Goal: Transaction & Acquisition: Purchase product/service

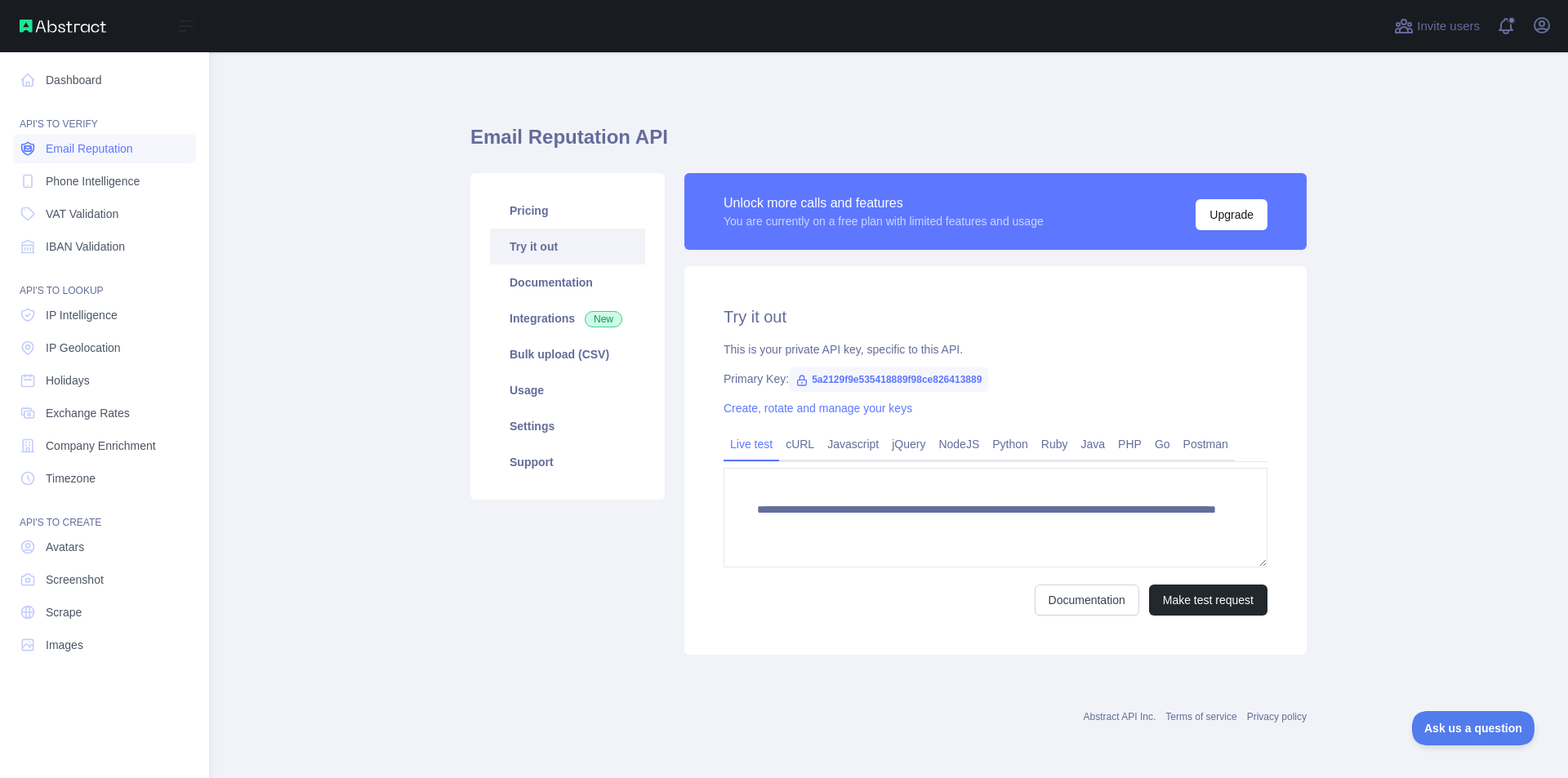
click at [138, 151] on link "Email Reputation" at bounding box center [104, 149] width 183 height 29
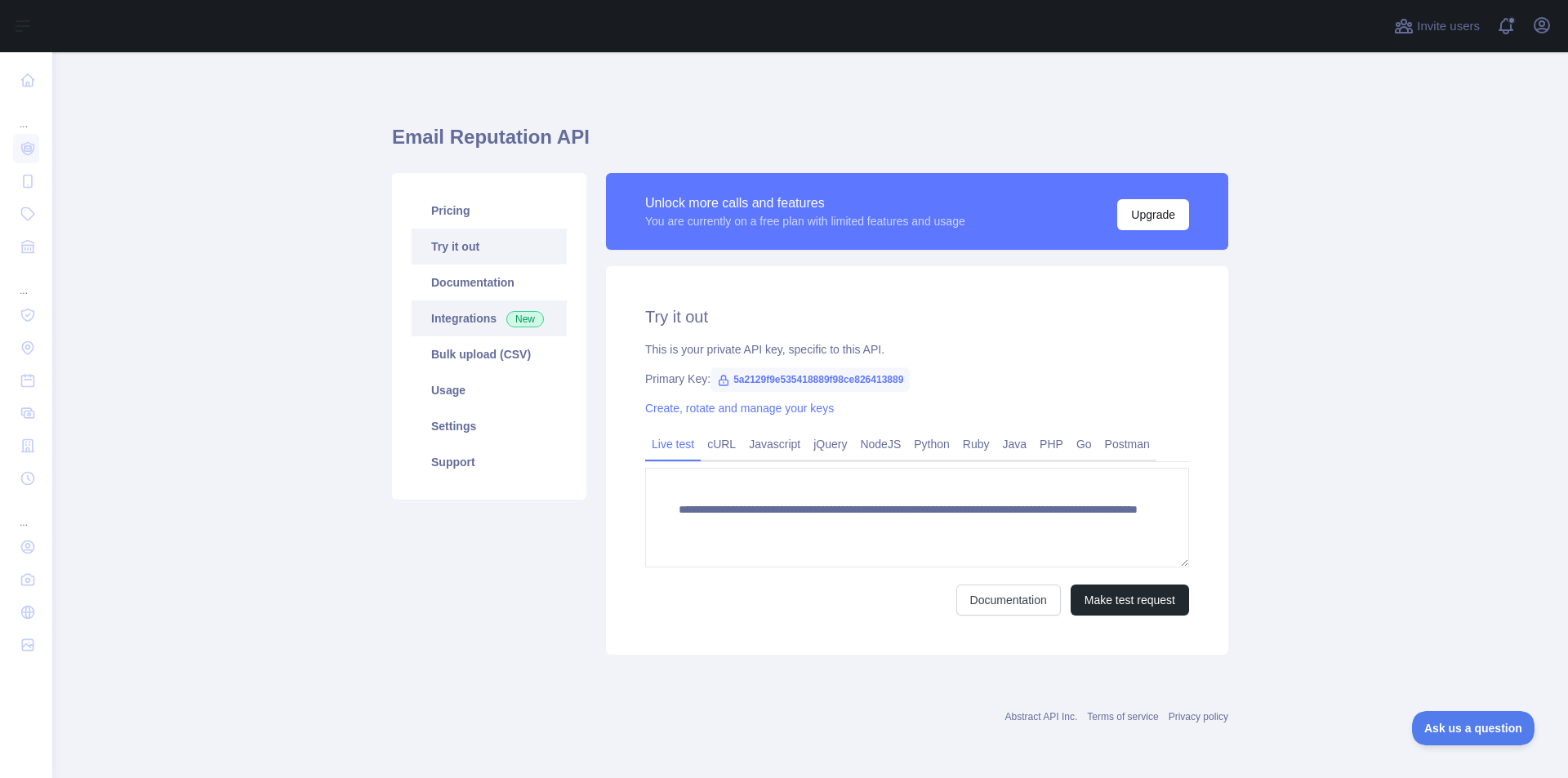
click at [493, 319] on link "Integrations New" at bounding box center [489, 318] width 155 height 36
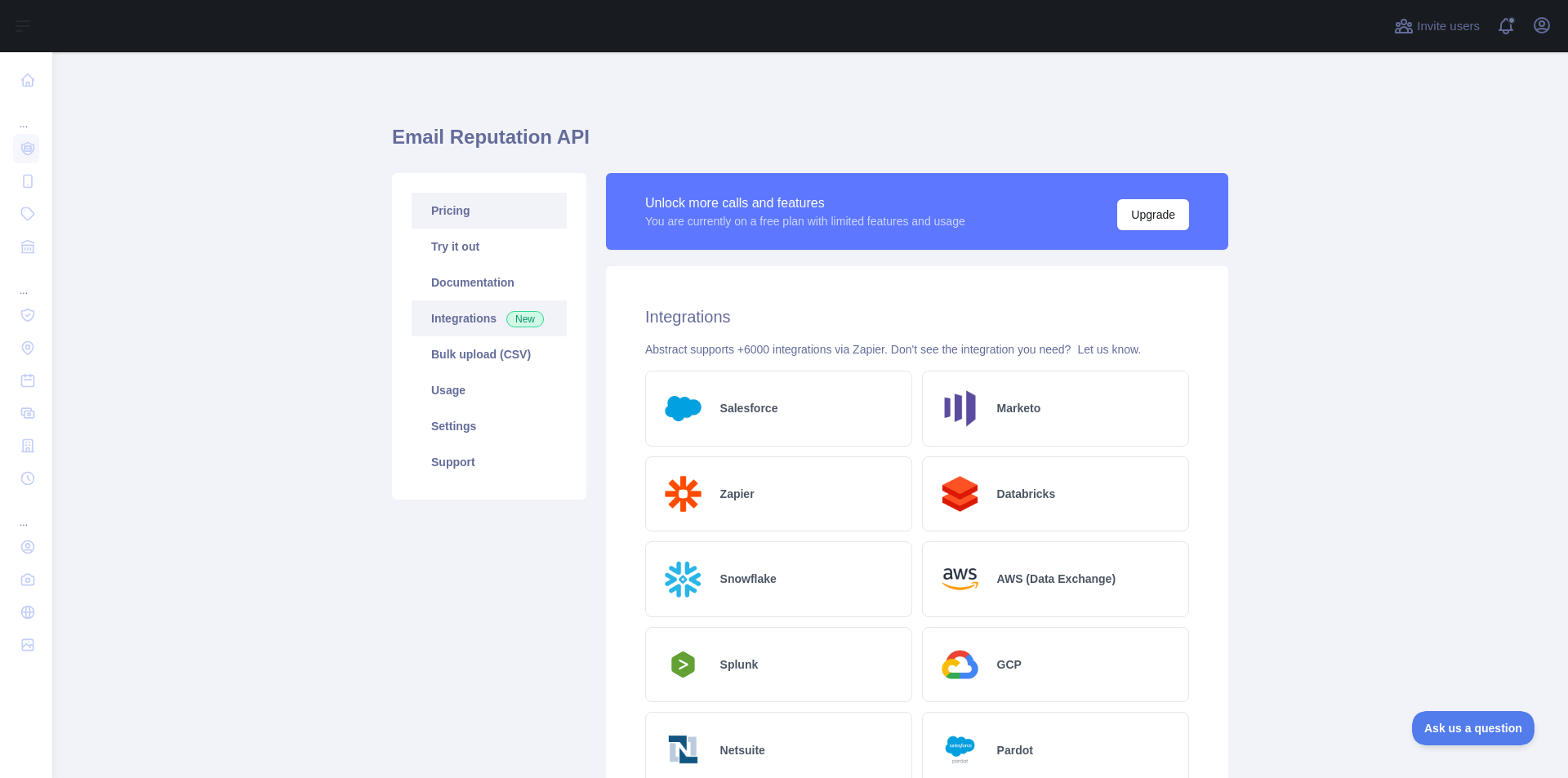
click at [464, 209] on link "Pricing" at bounding box center [489, 211] width 155 height 36
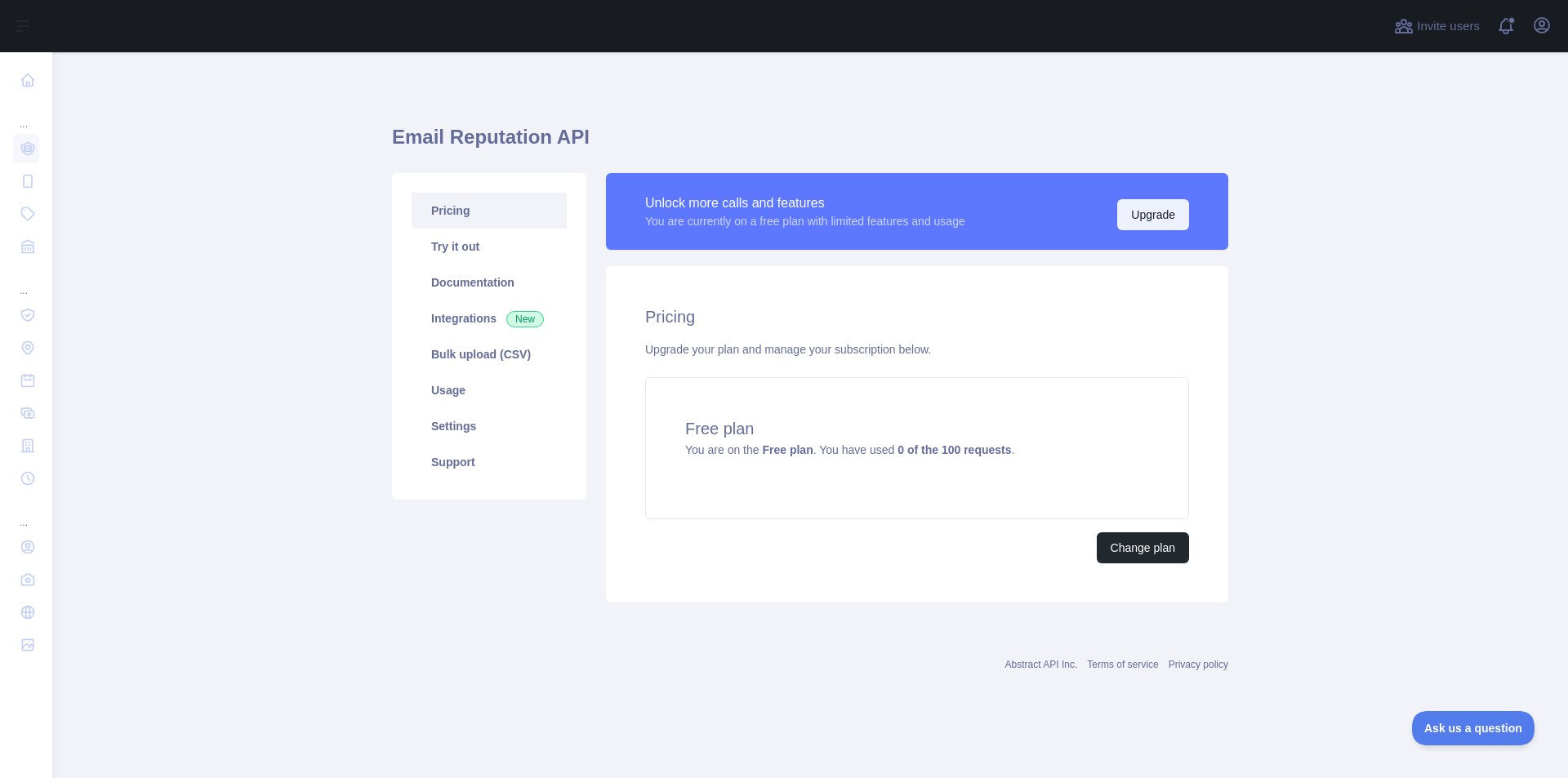
click at [1147, 217] on button "Upgrade" at bounding box center [1153, 215] width 72 height 31
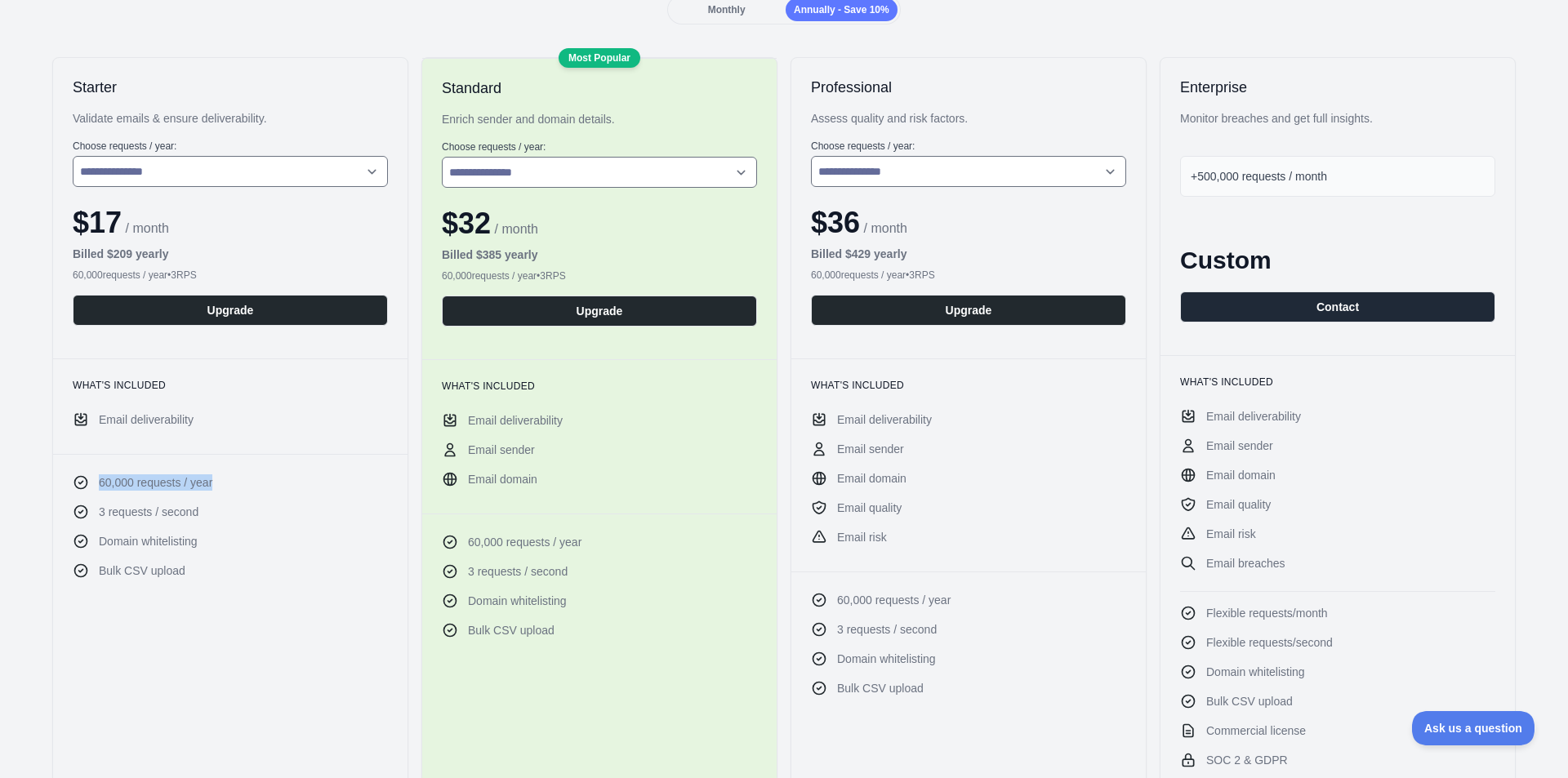
drag, startPoint x: 217, startPoint y: 484, endPoint x: 89, endPoint y: 485, distance: 128.0
click at [89, 485] on li "60,000 requests / year" at bounding box center [230, 482] width 315 height 16
drag, startPoint x: 442, startPoint y: 225, endPoint x: 516, endPoint y: 232, distance: 74.3
click at [516, 232] on div "$ 32 / month" at bounding box center [599, 224] width 315 height 33
click at [582, 236] on div "$ 32 / month" at bounding box center [599, 224] width 315 height 33
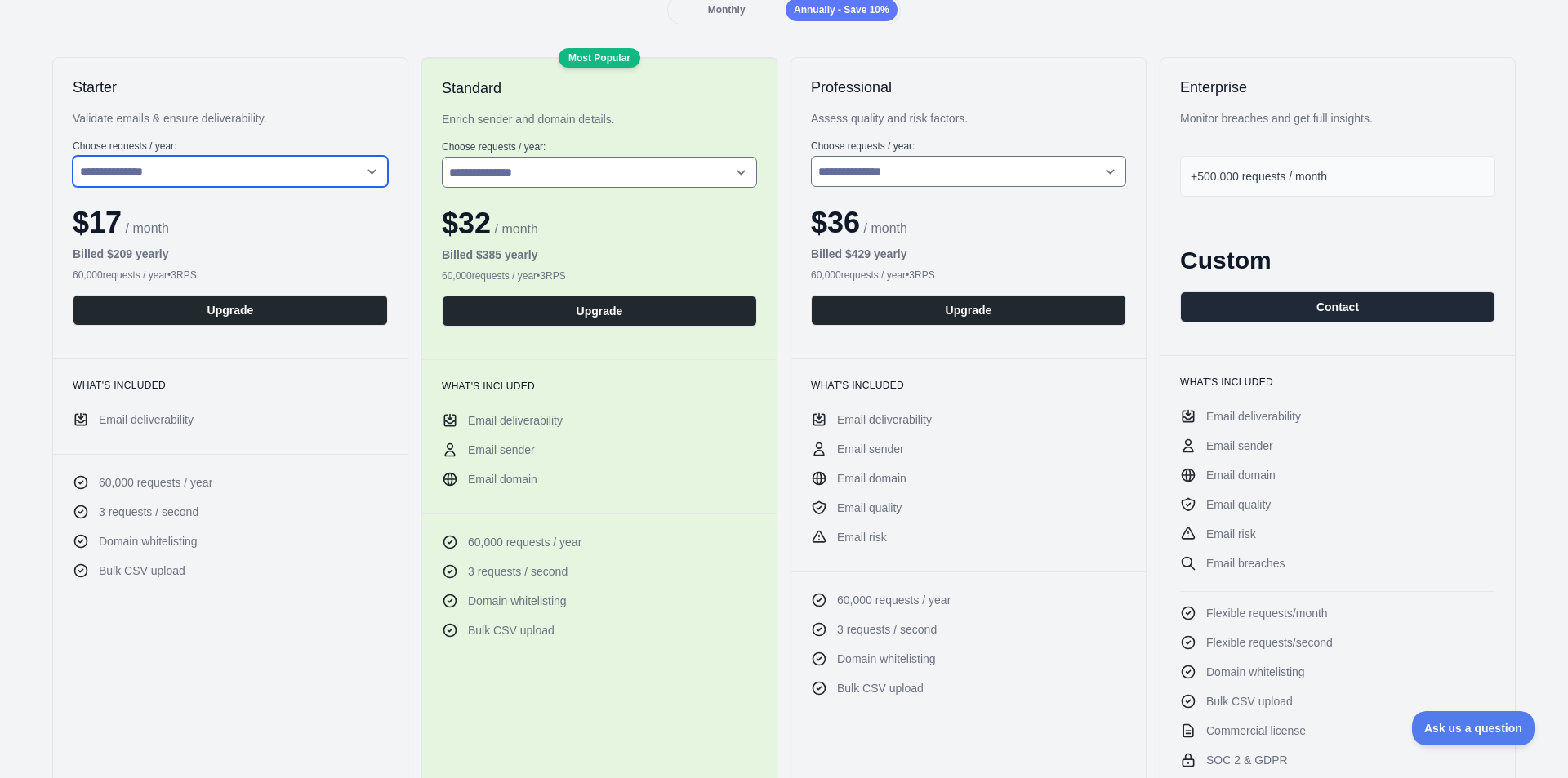
click at [288, 176] on select "**********" at bounding box center [230, 171] width 315 height 31
click at [73, 156] on select "**********" at bounding box center [230, 171] width 315 height 31
click at [204, 169] on select "**********" at bounding box center [230, 171] width 315 height 31
select select "*"
click at [73, 156] on select "**********" at bounding box center [230, 171] width 315 height 31
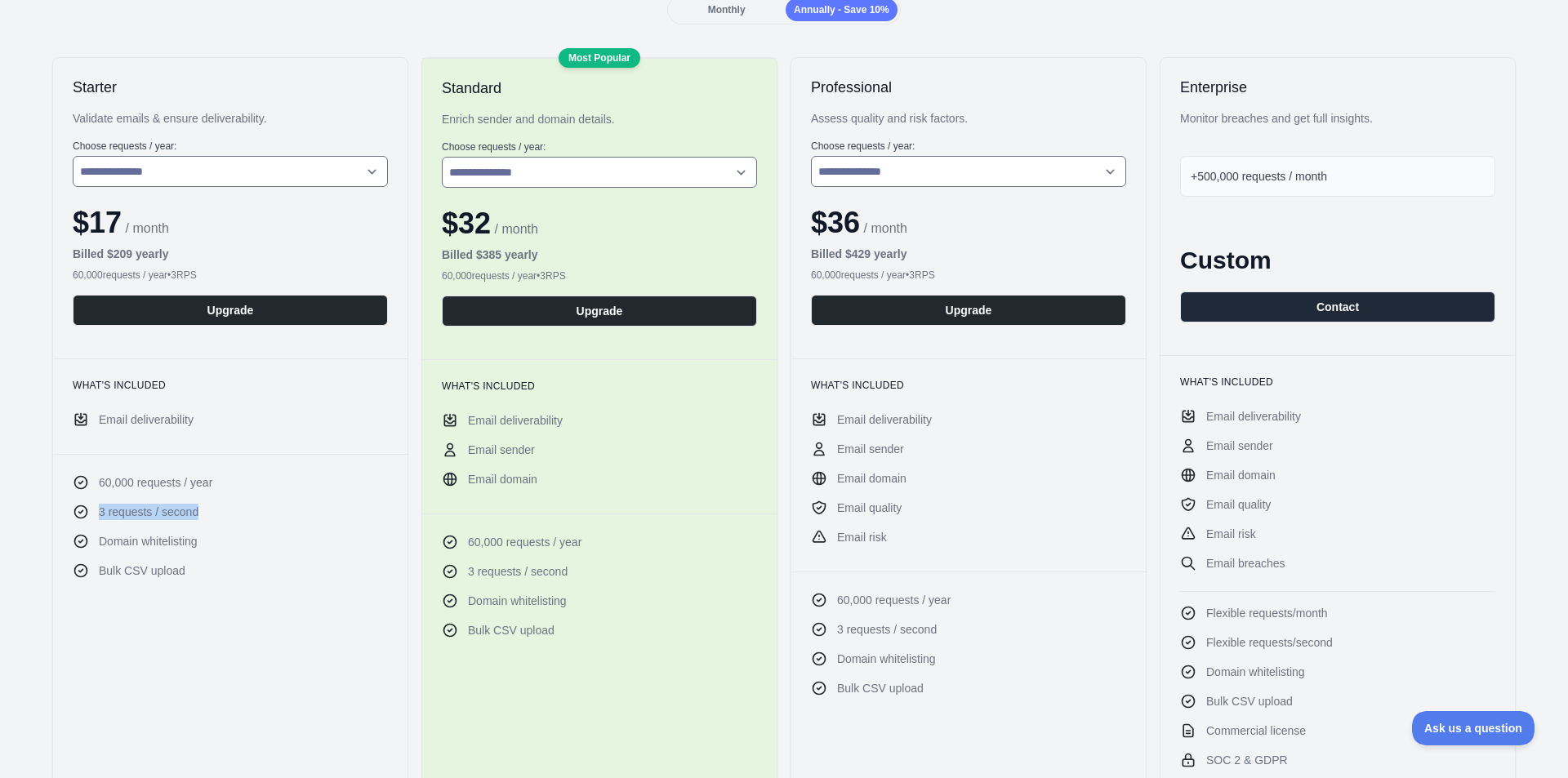
drag, startPoint x: 96, startPoint y: 513, endPoint x: 210, endPoint y: 516, distance: 114.0
click at [210, 516] on li "3 requests / second" at bounding box center [230, 511] width 315 height 16
click at [267, 517] on li "3 requests / second" at bounding box center [230, 511] width 315 height 16
drag, startPoint x: 98, startPoint y: 481, endPoint x: 212, endPoint y: 487, distance: 114.2
click at [212, 487] on li "60,000 requests / year" at bounding box center [230, 482] width 315 height 16
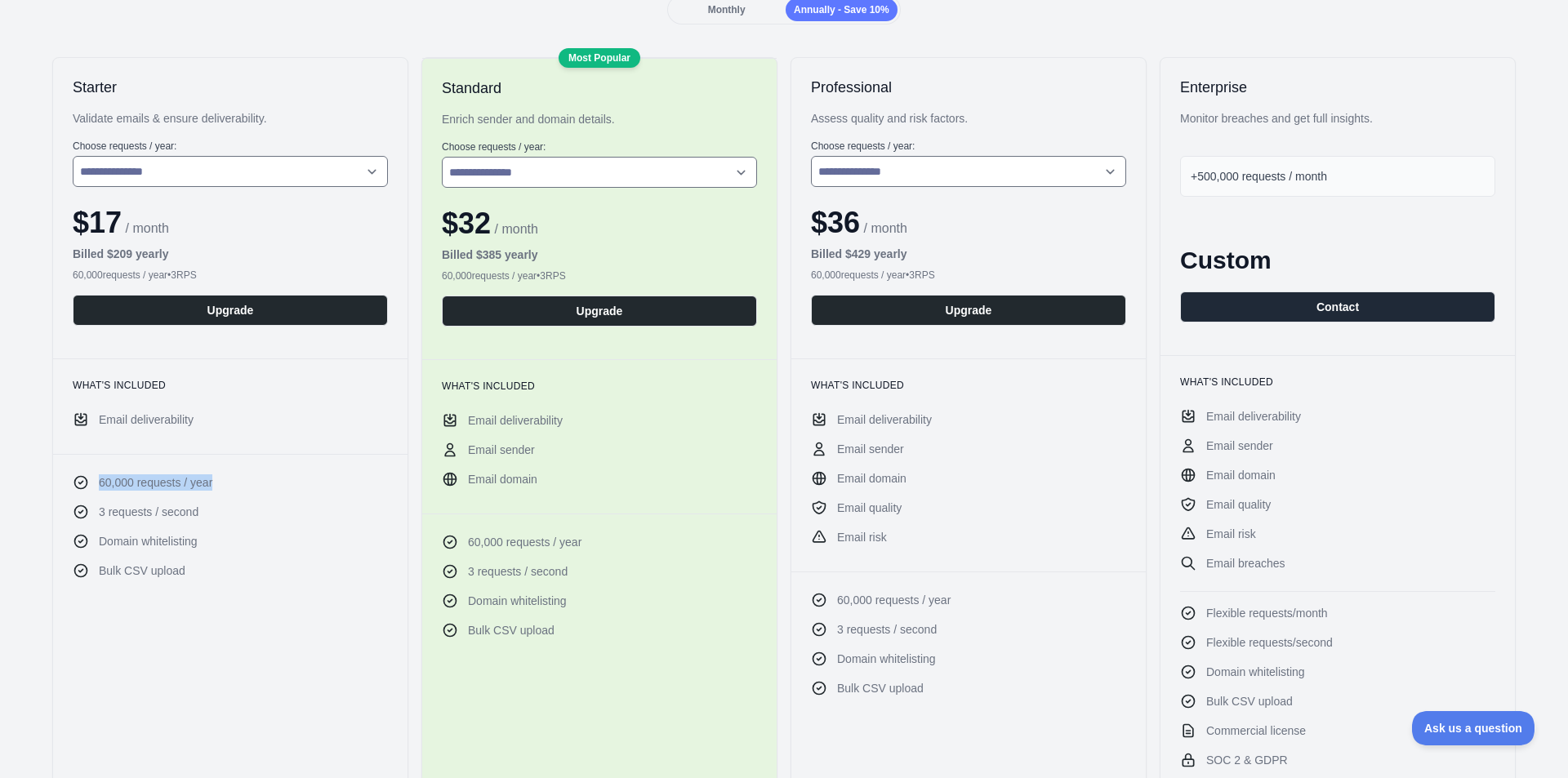
click at [261, 491] on li "60,000 requests / year" at bounding box center [230, 482] width 315 height 16
drag, startPoint x: 461, startPoint y: 447, endPoint x: 544, endPoint y: 448, distance: 83.0
click at [544, 448] on li "Email sender" at bounding box center [599, 449] width 315 height 16
click at [609, 477] on li "Email domain" at bounding box center [599, 479] width 315 height 16
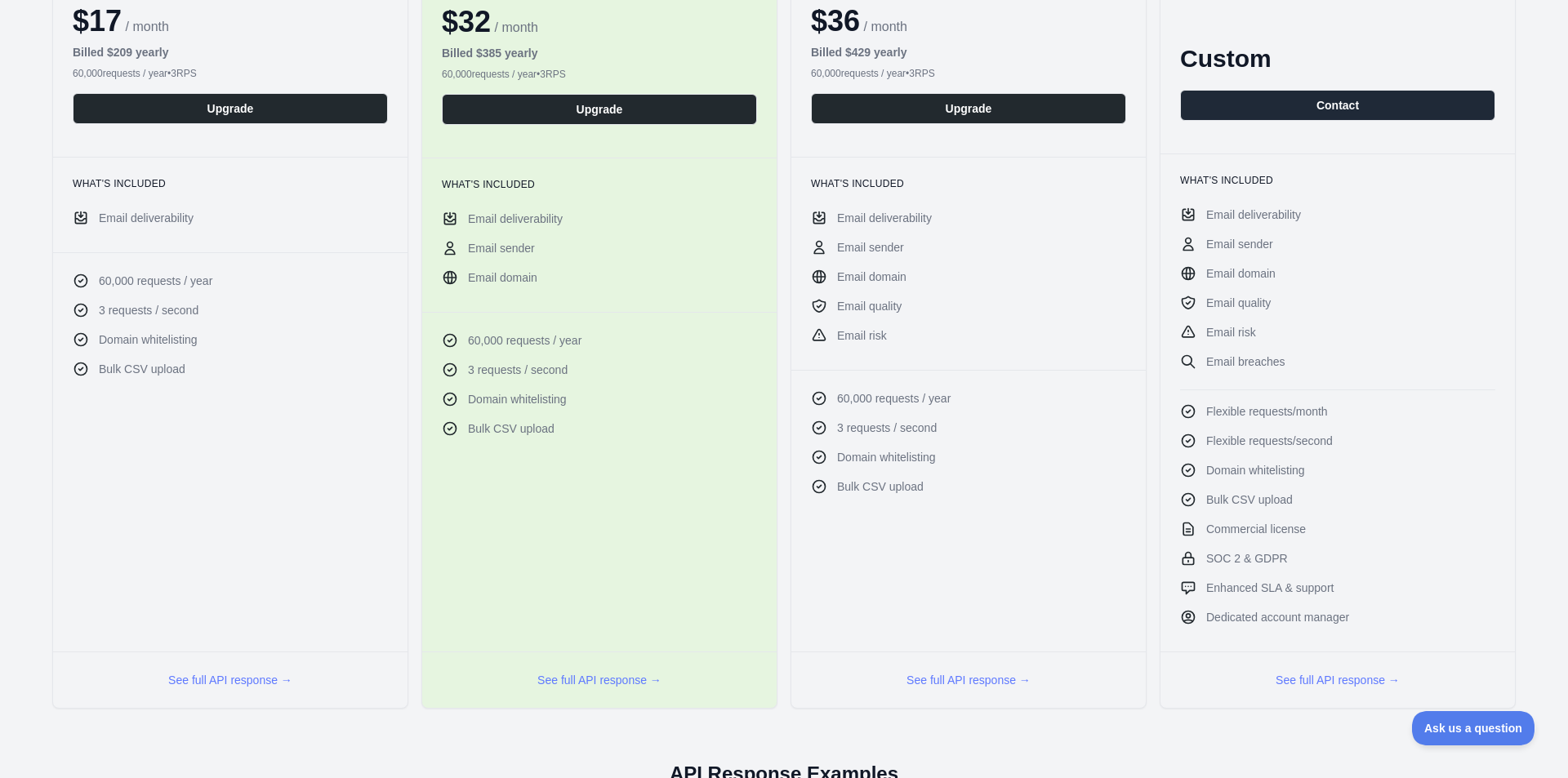
scroll to position [408, 0]
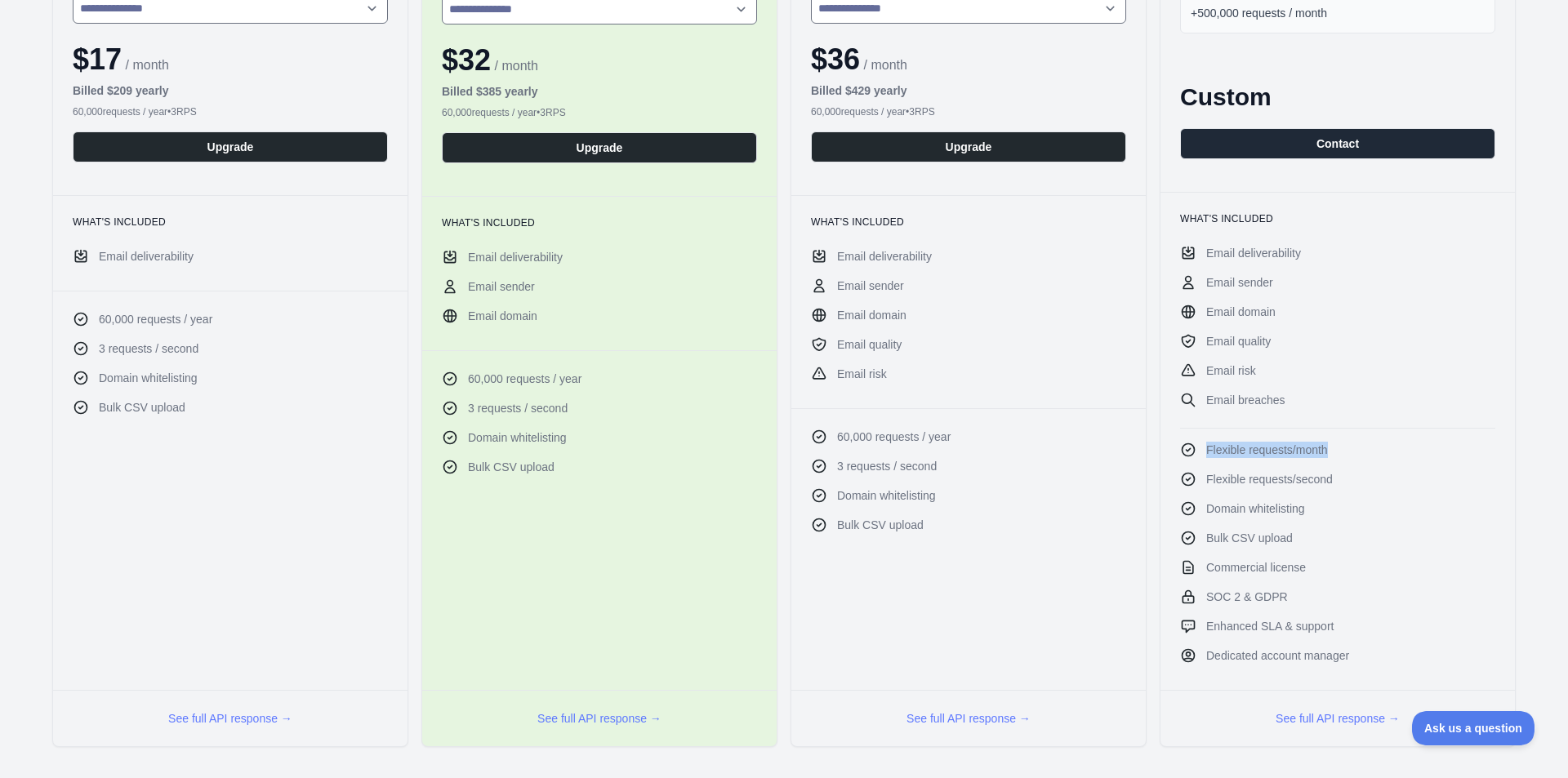
drag, startPoint x: 1198, startPoint y: 447, endPoint x: 1326, endPoint y: 452, distance: 128.1
click at [1326, 452] on li "Flexible requests/month" at bounding box center [1338, 449] width 315 height 16
click at [1339, 470] on ul "Flexible requests/month Flexible requests/second Domain whitelisting Bulk CSV u…" at bounding box center [1338, 552] width 315 height 222
drag, startPoint x: 1331, startPoint y: 479, endPoint x: 1236, endPoint y: 479, distance: 95.0
click at [1234, 478] on li "Flexible requests/second" at bounding box center [1338, 479] width 315 height 16
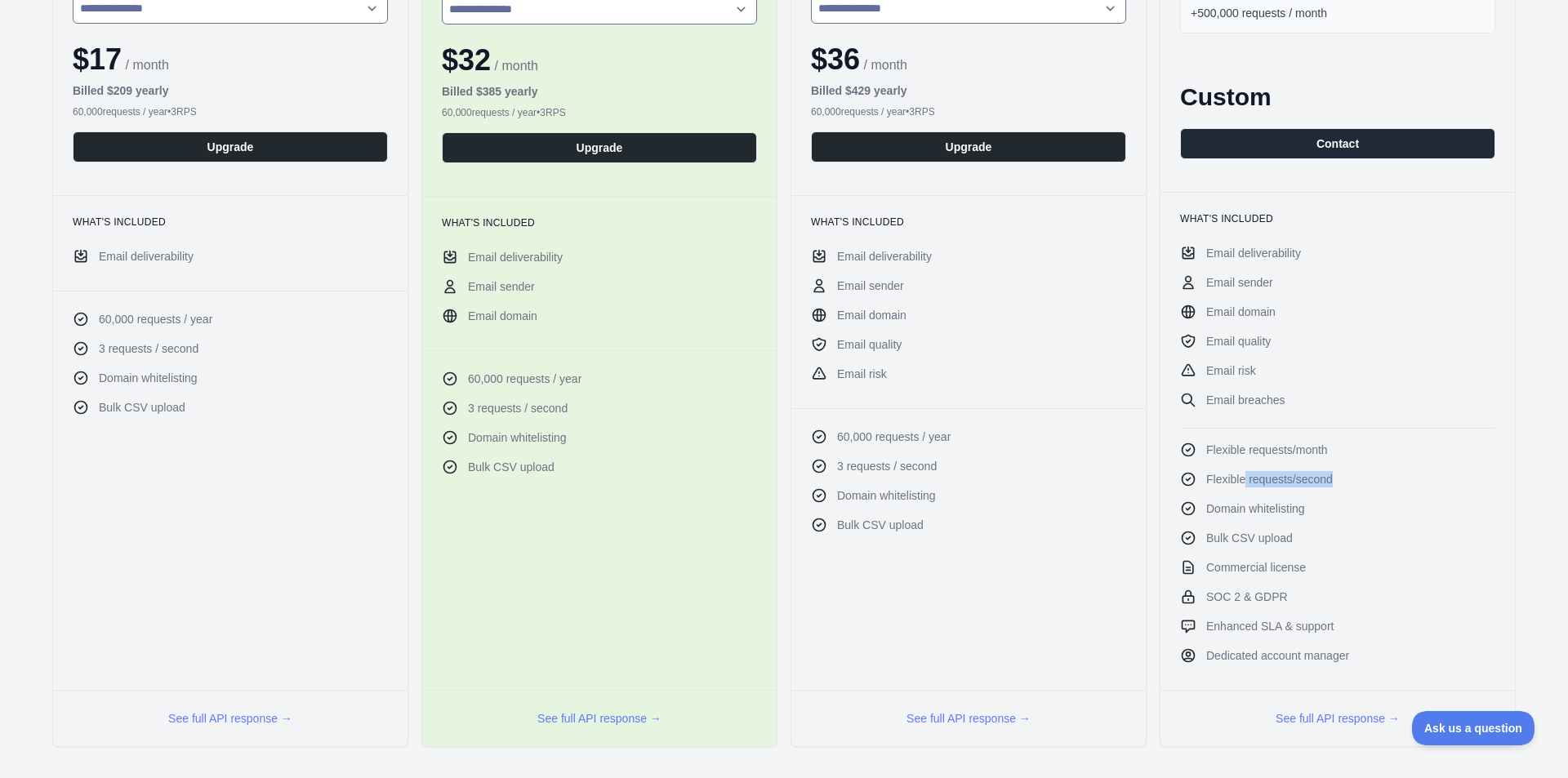
click at [1367, 483] on li "Flexible requests/second" at bounding box center [1338, 479] width 315 height 16
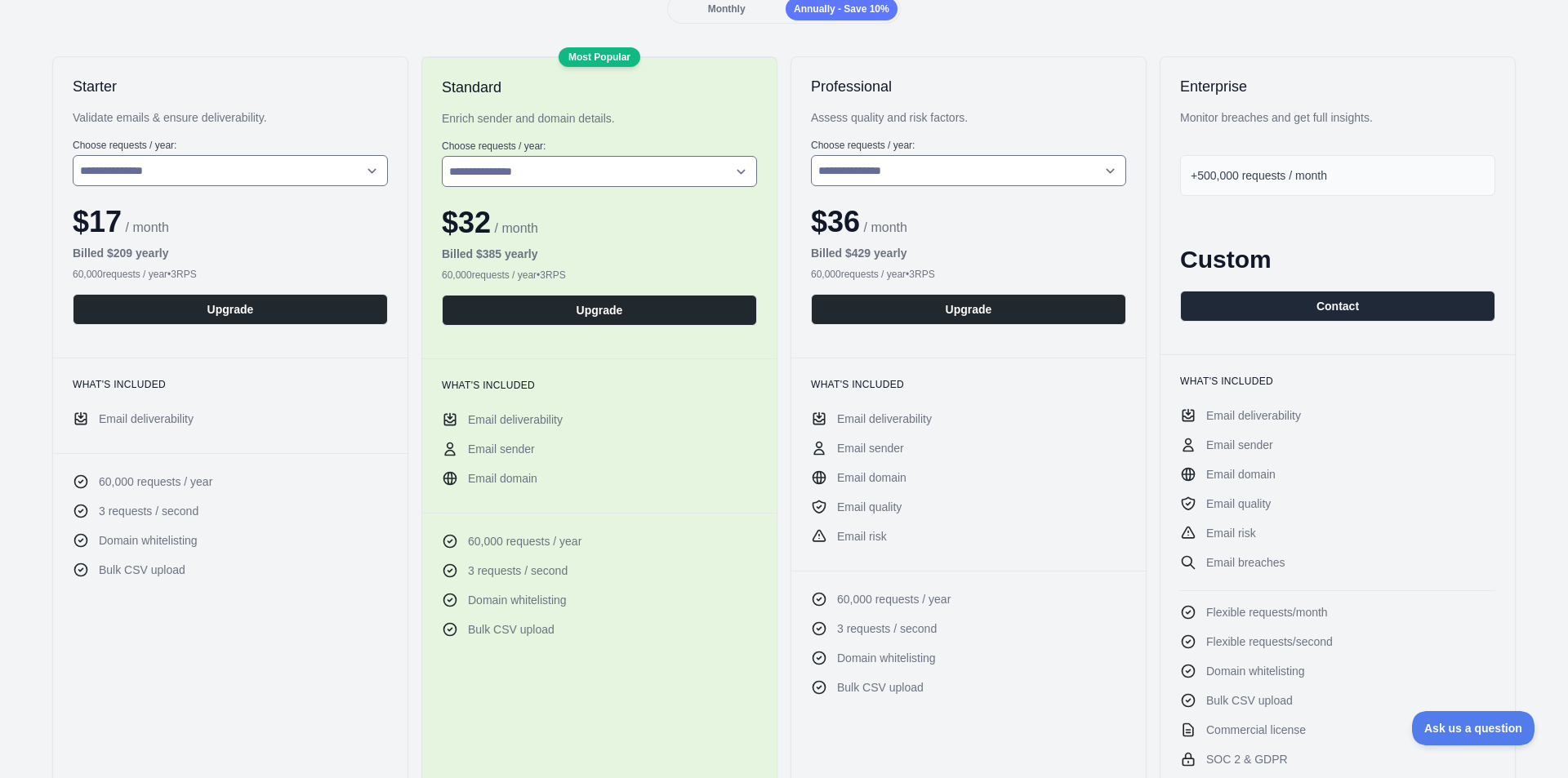
scroll to position [245, 0]
click at [1223, 172] on span "+500,000 requests / month" at bounding box center [1260, 176] width 137 height 13
click at [1348, 180] on div "+500,000 requests / month" at bounding box center [1338, 176] width 315 height 41
drag, startPoint x: 1352, startPoint y: 172, endPoint x: 1172, endPoint y: 179, distance: 180.1
click at [1180, 179] on div "+500,000 requests / month" at bounding box center [1338, 176] width 315 height 41
